Goal: Information Seeking & Learning: Learn about a topic

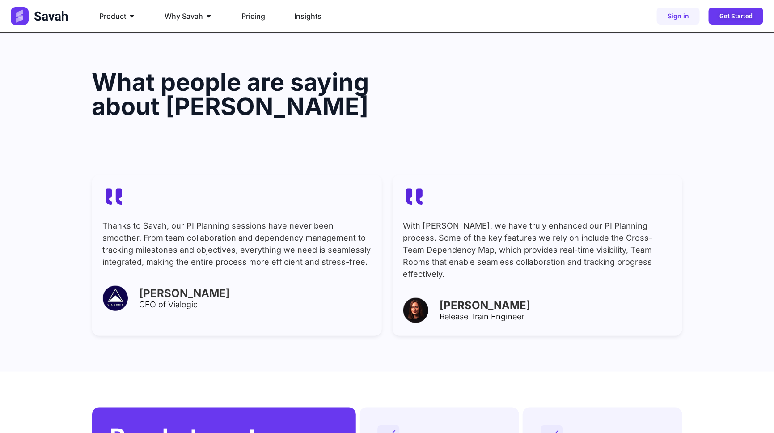
scroll to position [3480, 0]
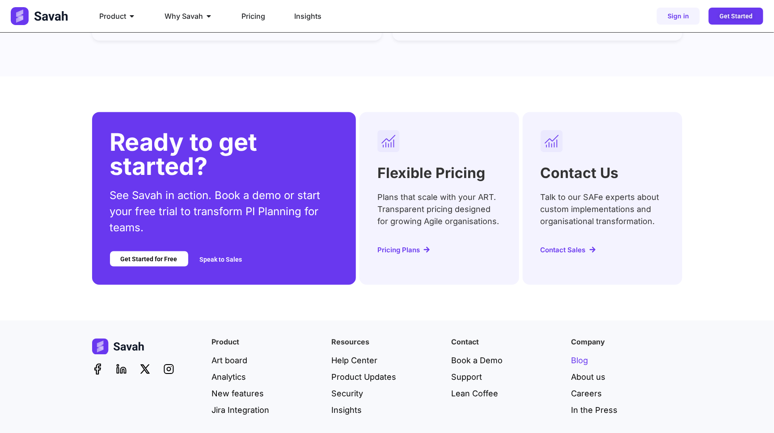
click at [580, 354] on span "Blog" at bounding box center [579, 360] width 17 height 12
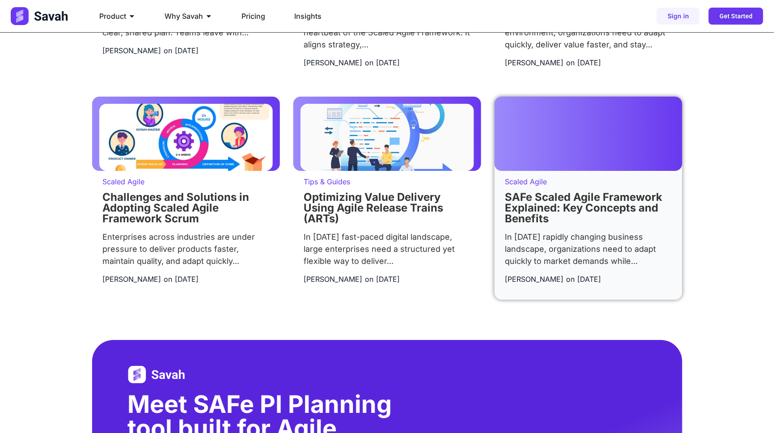
scroll to position [1462, 0]
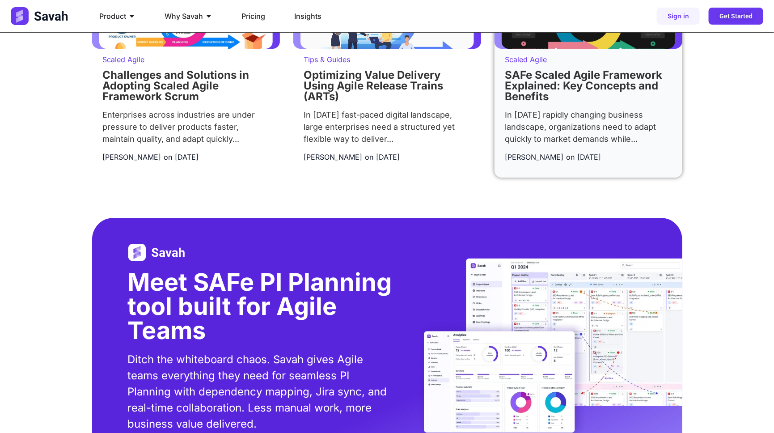
click at [547, 100] on link "SAFe Scaled Agile Framework Explained: Key Concepts and Benefits" at bounding box center [583, 85] width 157 height 34
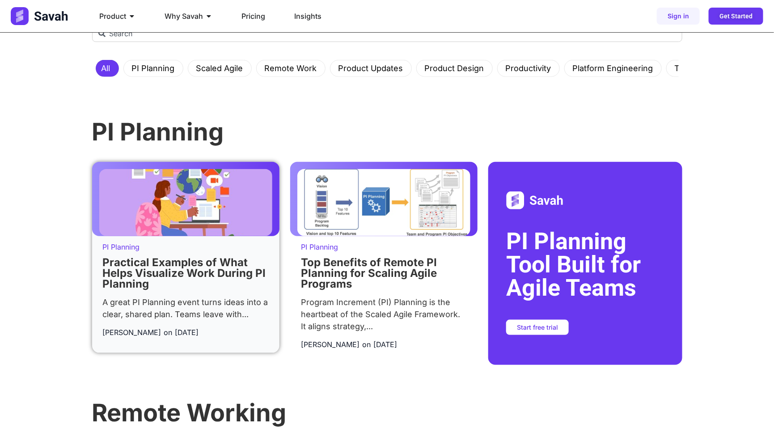
scroll to position [325, 0]
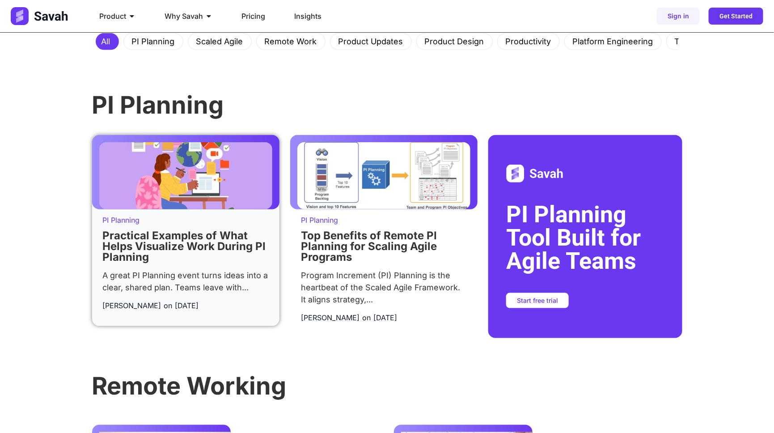
click at [186, 245] on link "Practical Examples of What Helps Visualize Work During PI Planning" at bounding box center [184, 246] width 163 height 34
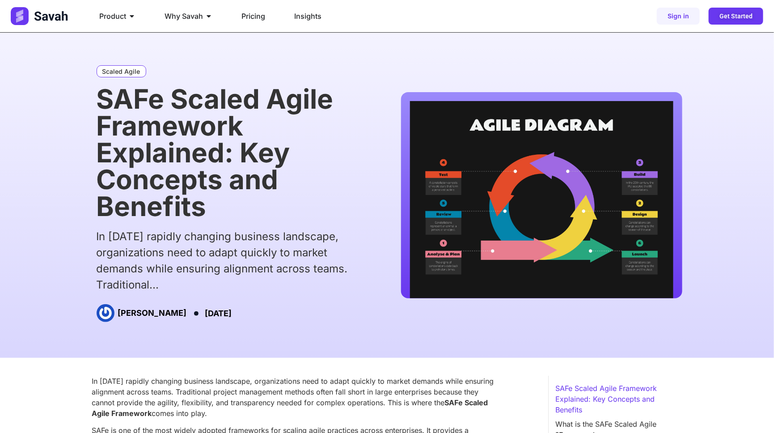
scroll to position [81, 0]
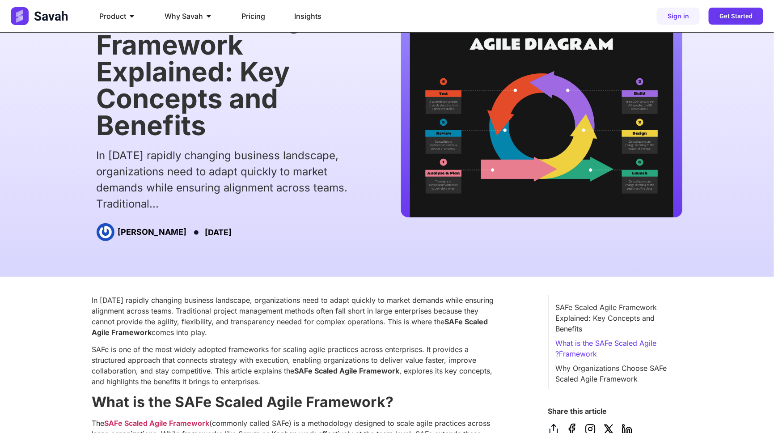
drag, startPoint x: 180, startPoint y: 230, endPoint x: 237, endPoint y: 234, distance: 57.8
click at [230, 234] on time "[DATE]" at bounding box center [218, 231] width 27 height 9
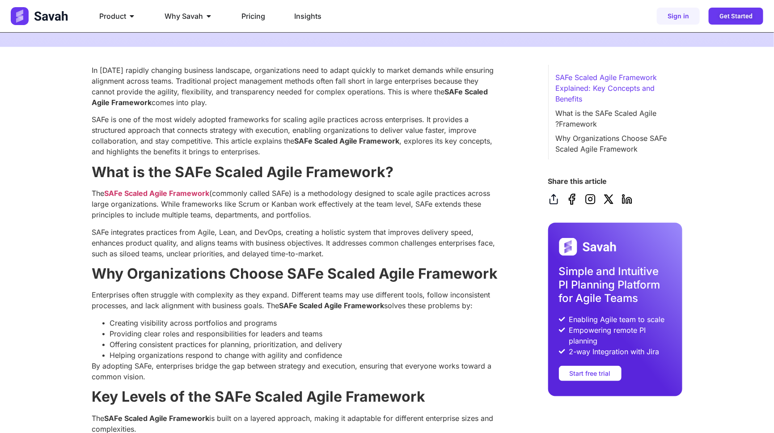
scroll to position [0, 0]
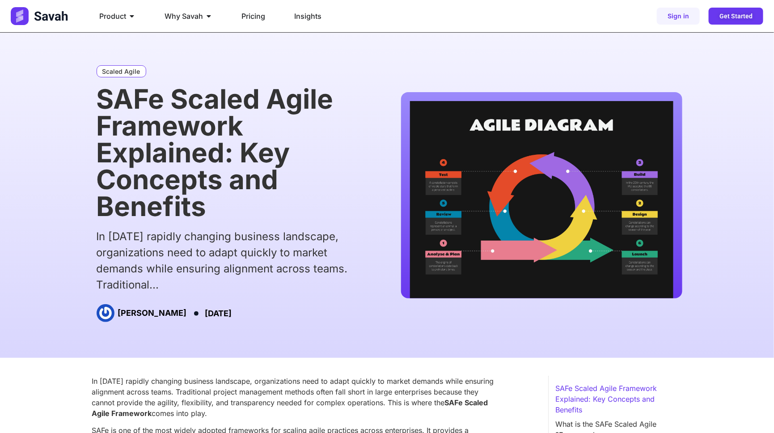
drag, startPoint x: 299, startPoint y: 260, endPoint x: 300, endPoint y: 255, distance: 5.0
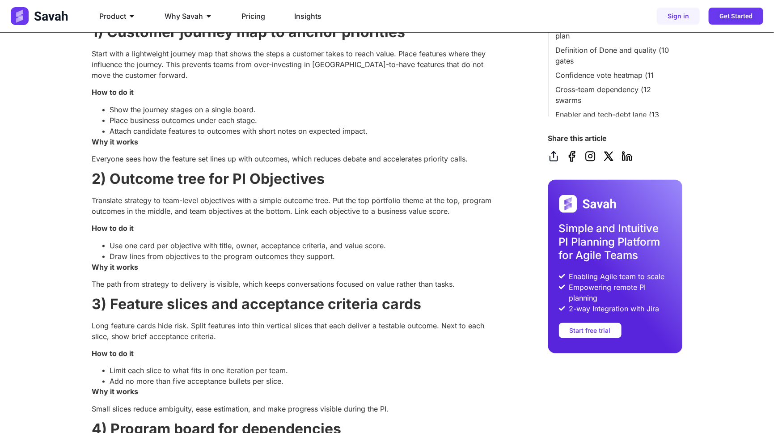
scroll to position [181, 0]
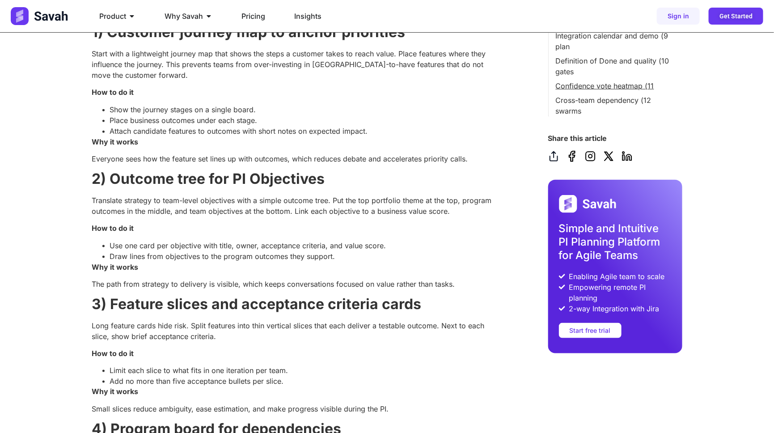
click at [589, 91] on link "11) Confidence vote heatmap" at bounding box center [605, 85] width 98 height 11
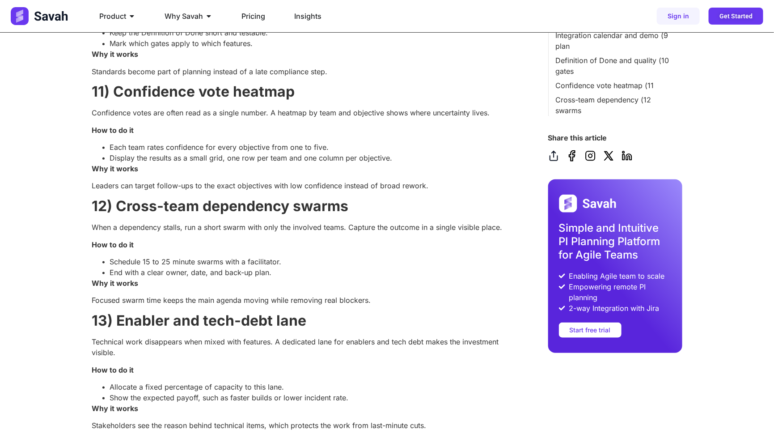
scroll to position [1664, 0]
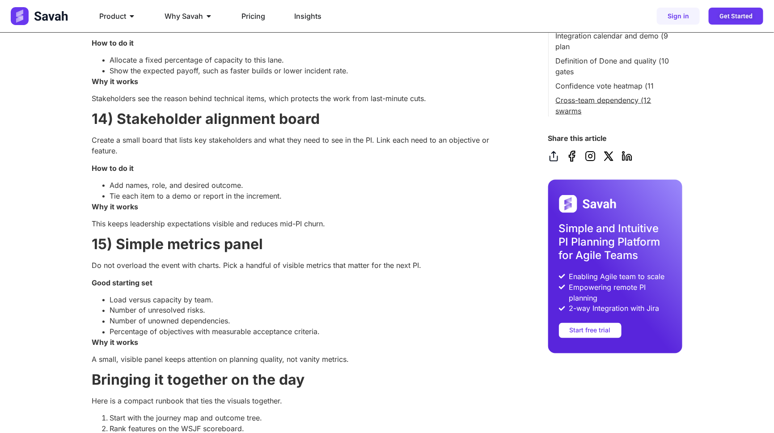
click at [590, 107] on link "12) Cross-team dependency swarms" at bounding box center [615, 104] width 119 height 21
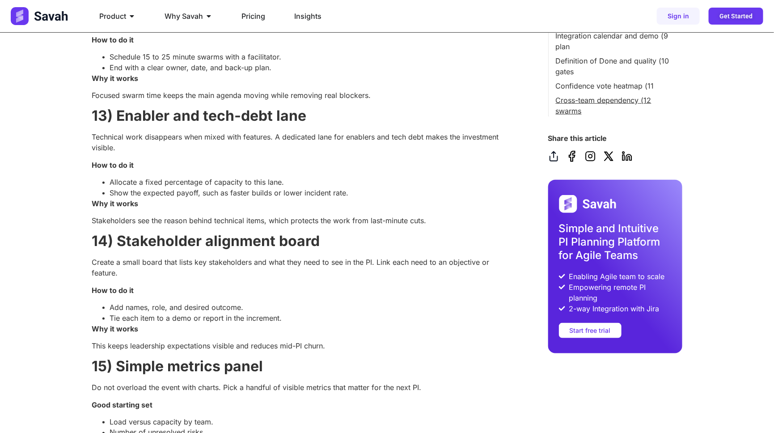
scroll to position [1819, 0]
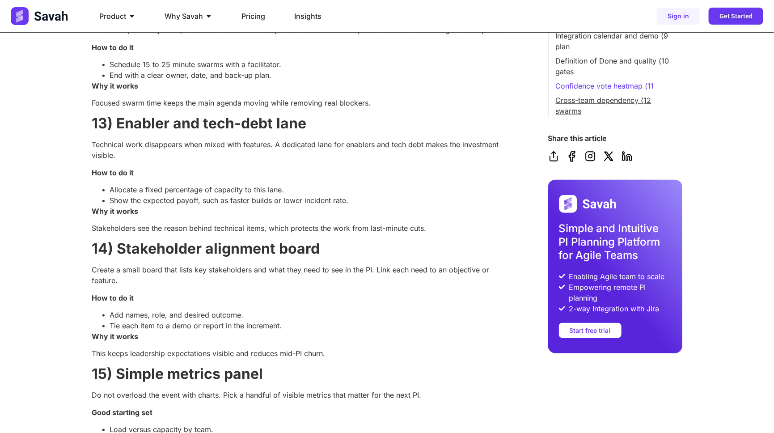
click at [590, 107] on link "12) Cross-team dependency swarms" at bounding box center [615, 104] width 119 height 21
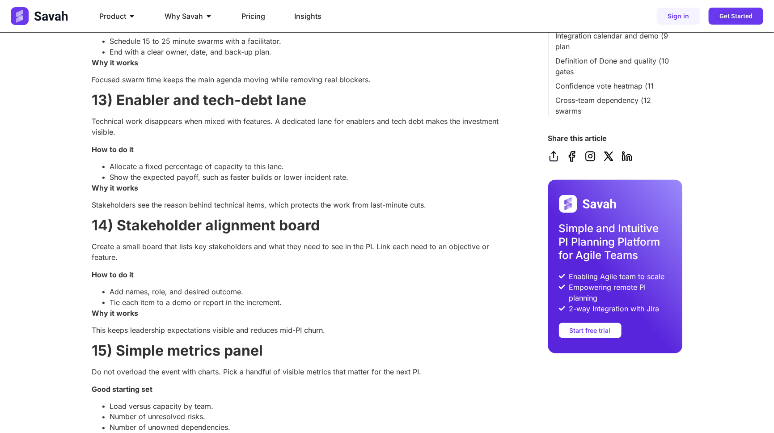
scroll to position [1860, 0]
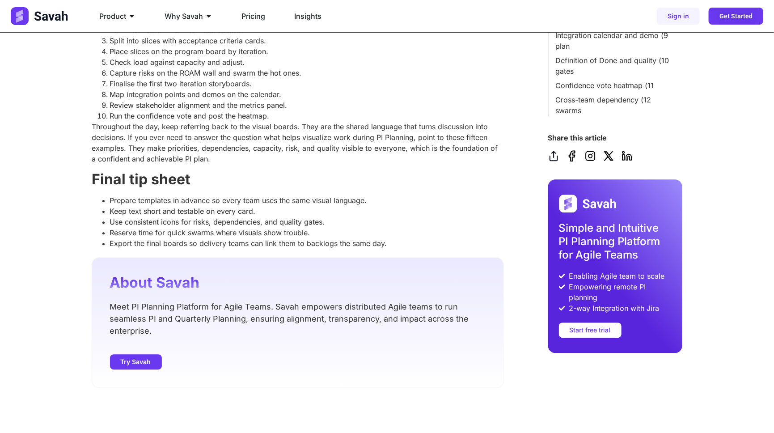
scroll to position [2225, 0]
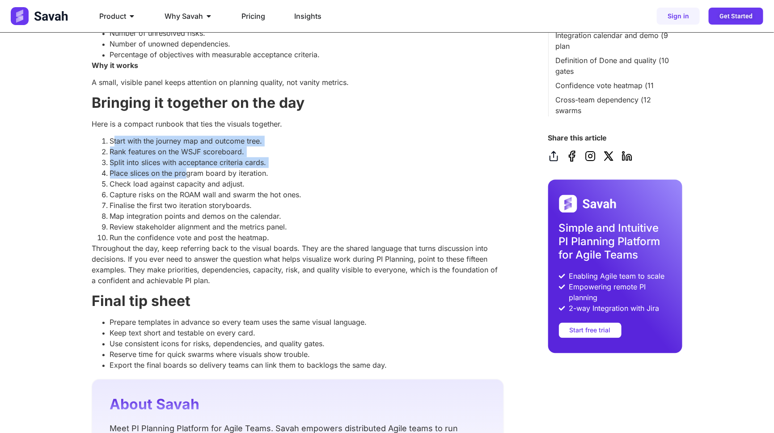
drag, startPoint x: 114, startPoint y: 135, endPoint x: 204, endPoint y: 186, distance: 103.9
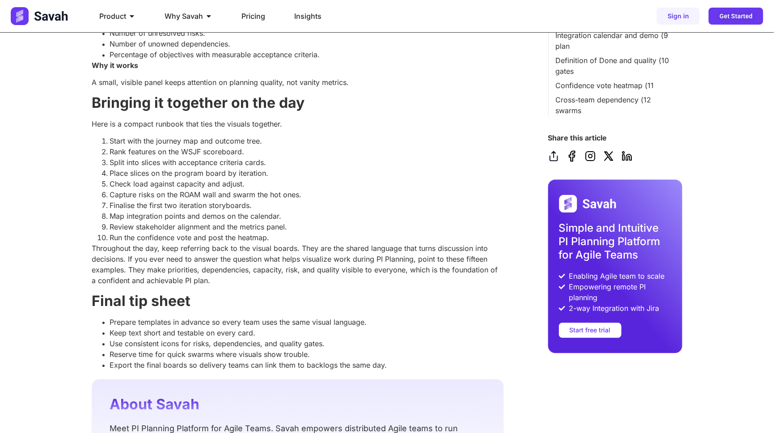
click at [209, 189] on li "Check load against capacity and adjust." at bounding box center [306, 184] width 393 height 11
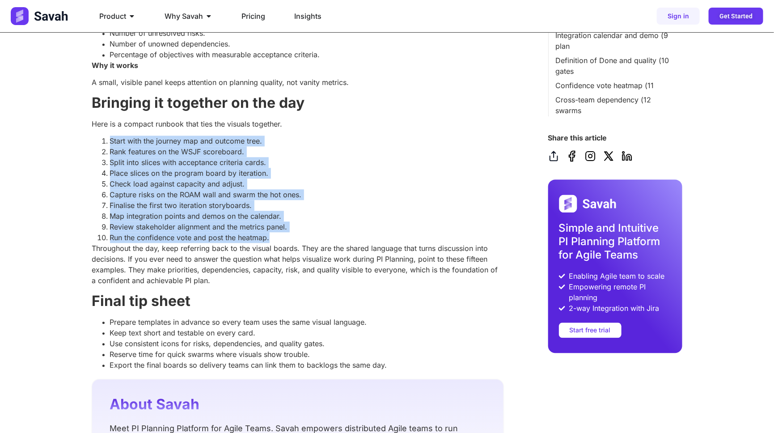
drag, startPoint x: 109, startPoint y: 144, endPoint x: 286, endPoint y: 235, distance: 198.5
click at [286, 235] on ol "Start with the journey map and outcome tree. Rank features on the WSJF scoreboa…" at bounding box center [297, 189] width 411 height 107
click at [133, 167] on li "Split into slices with acceptance criteria cards." at bounding box center [306, 162] width 393 height 11
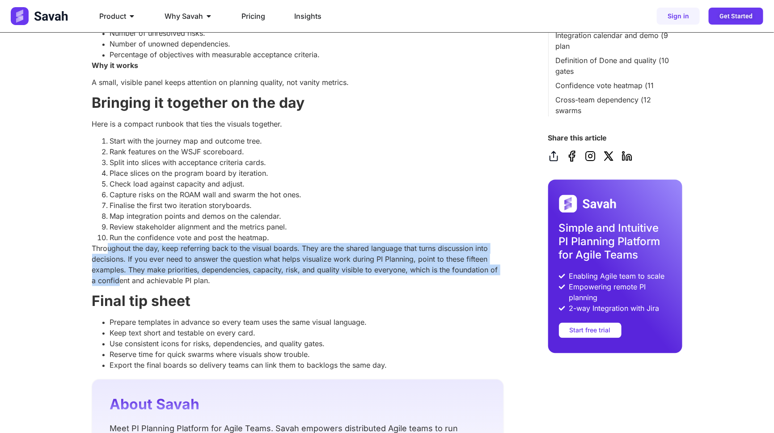
drag, startPoint x: 107, startPoint y: 245, endPoint x: 112, endPoint y: 277, distance: 32.1
click at [112, 277] on p "Throughout the day, keep referring back to the visual boards. They are the shar…" at bounding box center [297, 264] width 411 height 43
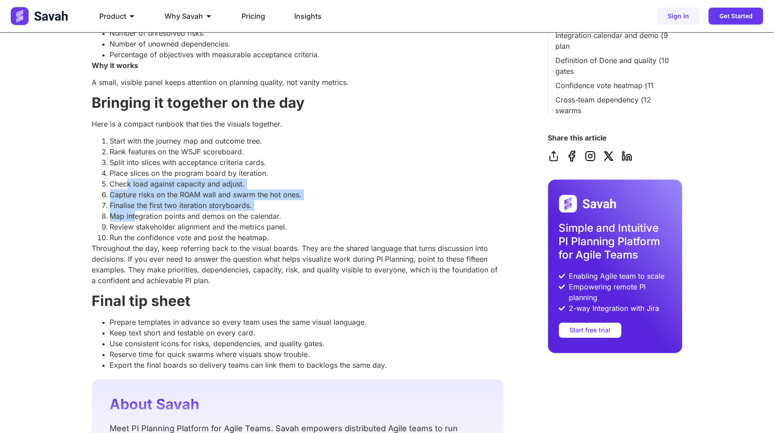
drag, startPoint x: 127, startPoint y: 184, endPoint x: 135, endPoint y: 212, distance: 29.3
click at [135, 212] on ol "Start with the journey map and outcome tree. Rank features on the WSJF scoreboa…" at bounding box center [297, 189] width 411 height 107
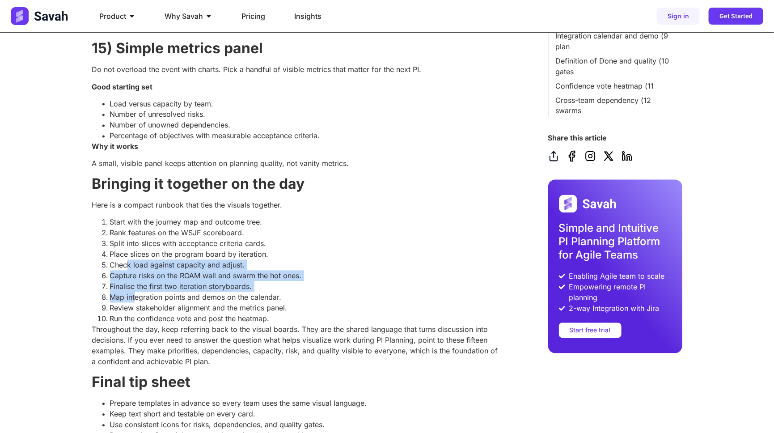
scroll to position [2104, 0]
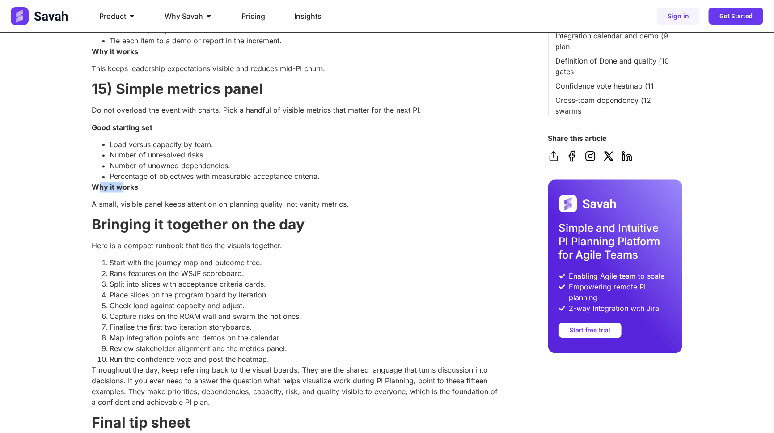
drag, startPoint x: 97, startPoint y: 186, endPoint x: 123, endPoint y: 189, distance: 26.6
click at [123, 189] on strong "Why it works" at bounding box center [115, 187] width 46 height 9
click at [120, 186] on strong "Why it works" at bounding box center [115, 187] width 46 height 9
drag, startPoint x: 109, startPoint y: 194, endPoint x: 109, endPoint y: 201, distance: 6.7
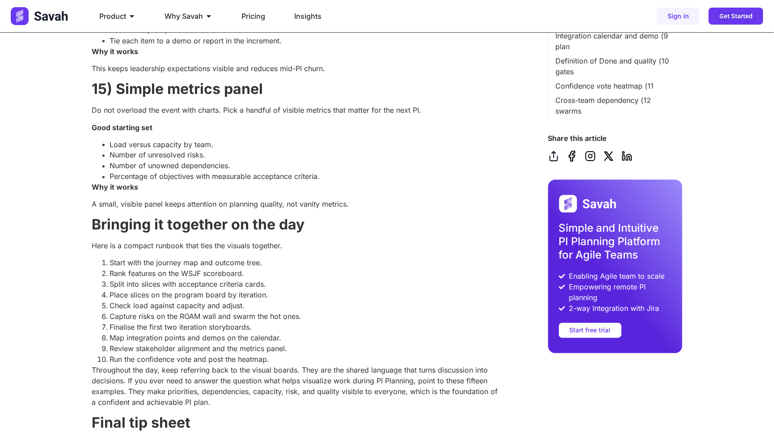
drag, startPoint x: 107, startPoint y: 201, endPoint x: 108, endPoint y: 190, distance: 11.2
click at [109, 200] on p "A small, visible panel keeps attention on planning quality, not vanity metrics." at bounding box center [297, 204] width 411 height 11
drag, startPoint x: 109, startPoint y: 195, endPoint x: 110, endPoint y: 203, distance: 8.5
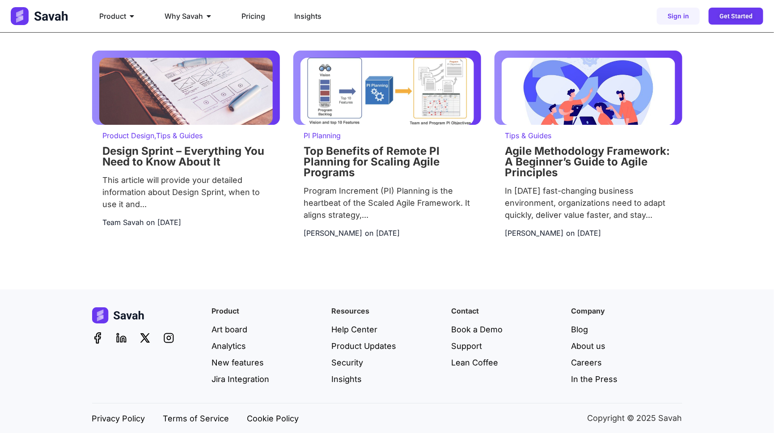
scroll to position [2797, 0]
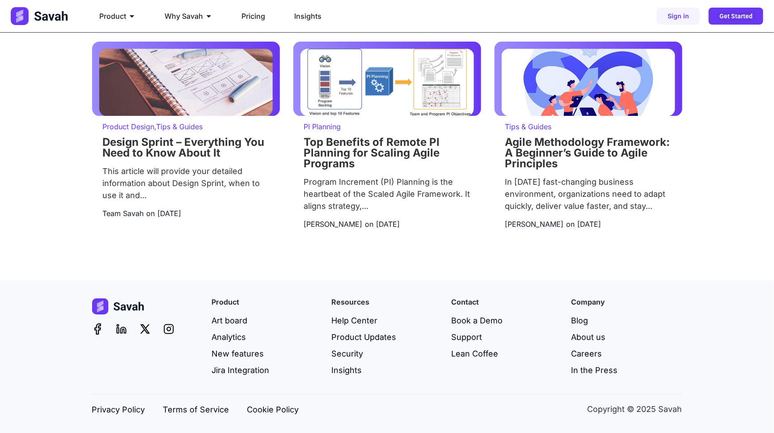
click at [366, 24] on ul "Product Close Product Open Product PI Planning Run planning events at scale wit…" at bounding box center [293, 16] width 402 height 18
